Goal: Book appointment/travel/reservation

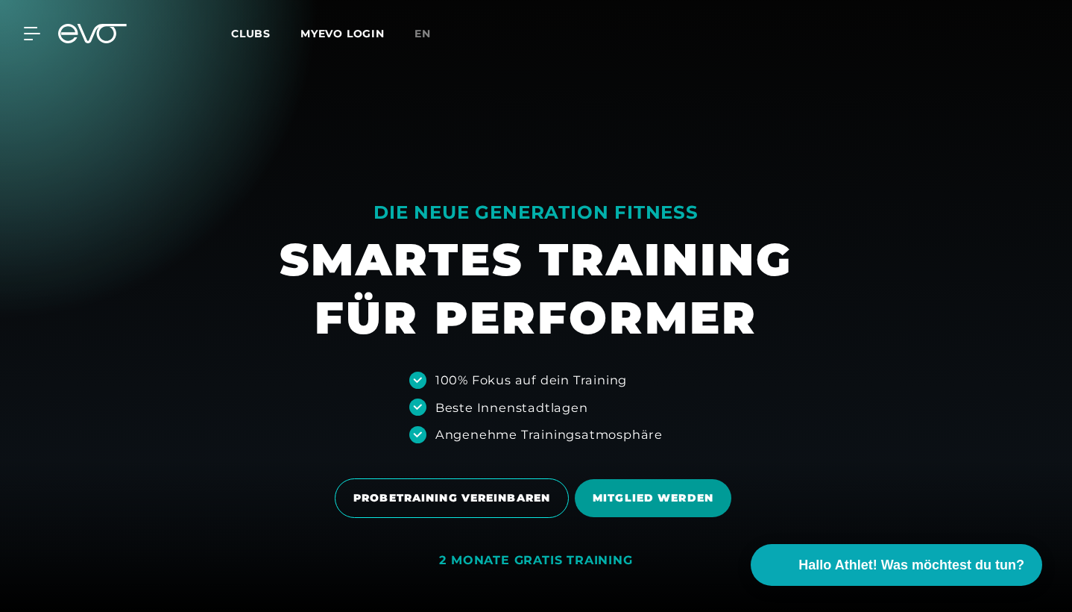
click at [662, 505] on span "MITGLIED WERDEN" at bounding box center [653, 498] width 121 height 16
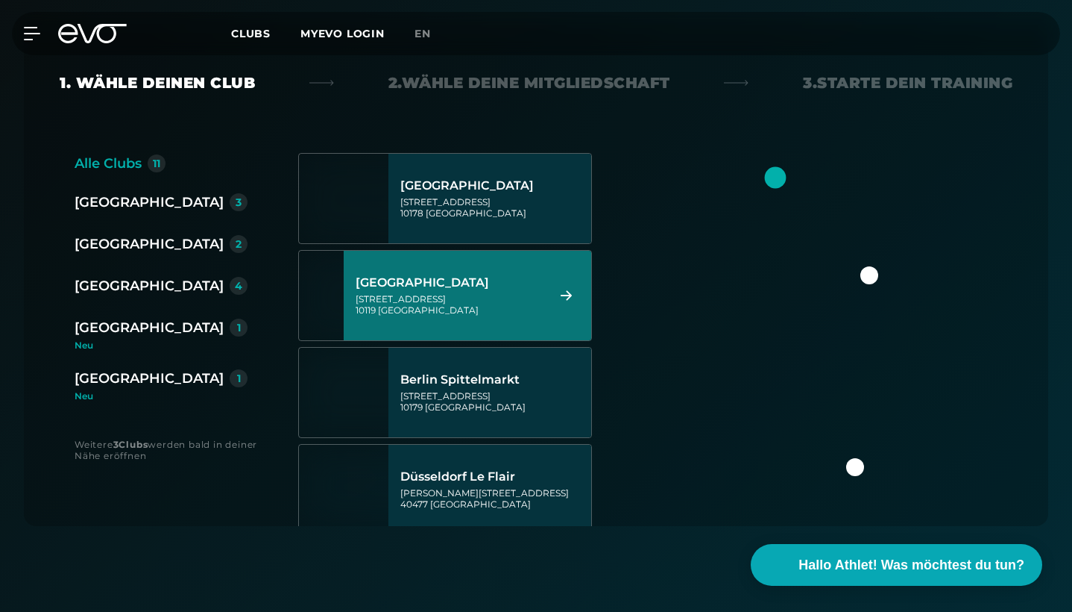
click at [430, 272] on div "[GEOGRAPHIC_DATA][STREET_ADDRESS]" at bounding box center [449, 296] width 186 height 66
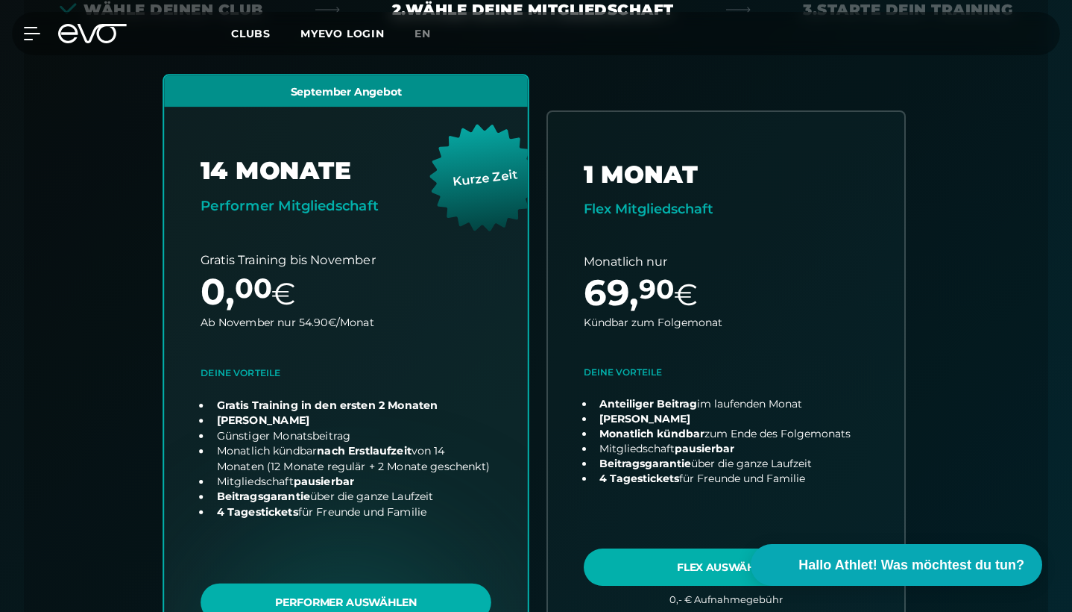
scroll to position [428, 0]
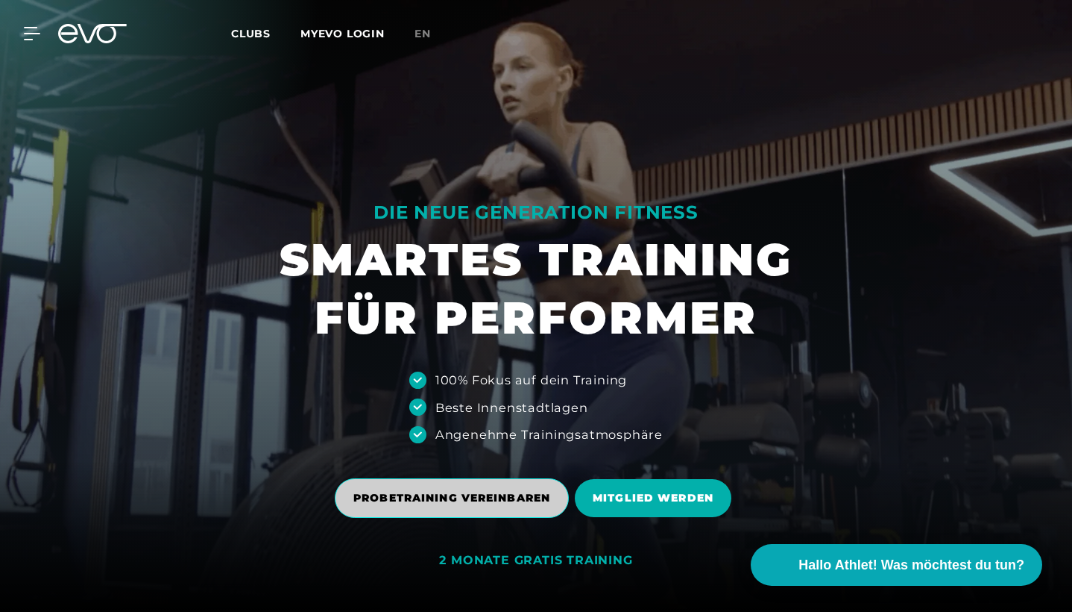
click at [427, 481] on span "PROBETRAINING VEREINBAREN" at bounding box center [452, 498] width 234 height 40
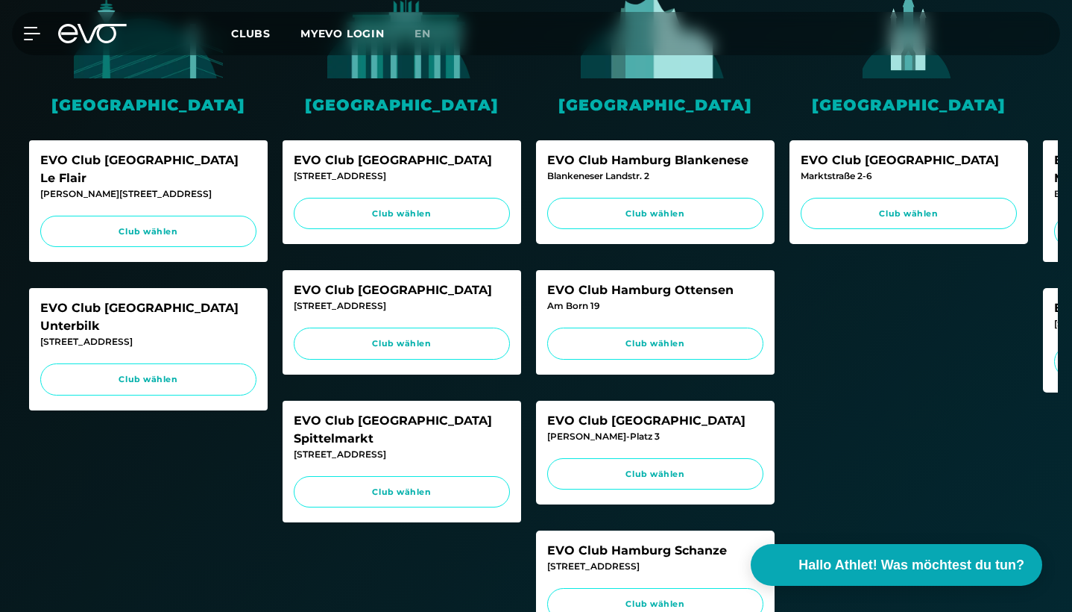
scroll to position [533, 0]
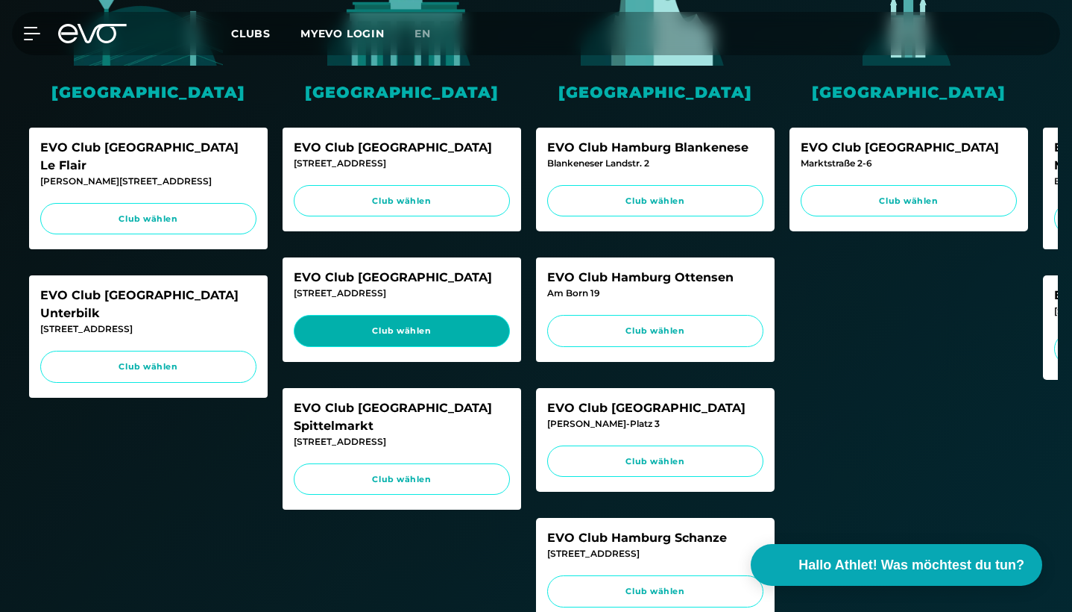
click at [412, 340] on link "Club wählen" at bounding box center [402, 331] width 216 height 32
